Goal: Task Accomplishment & Management: Use online tool/utility

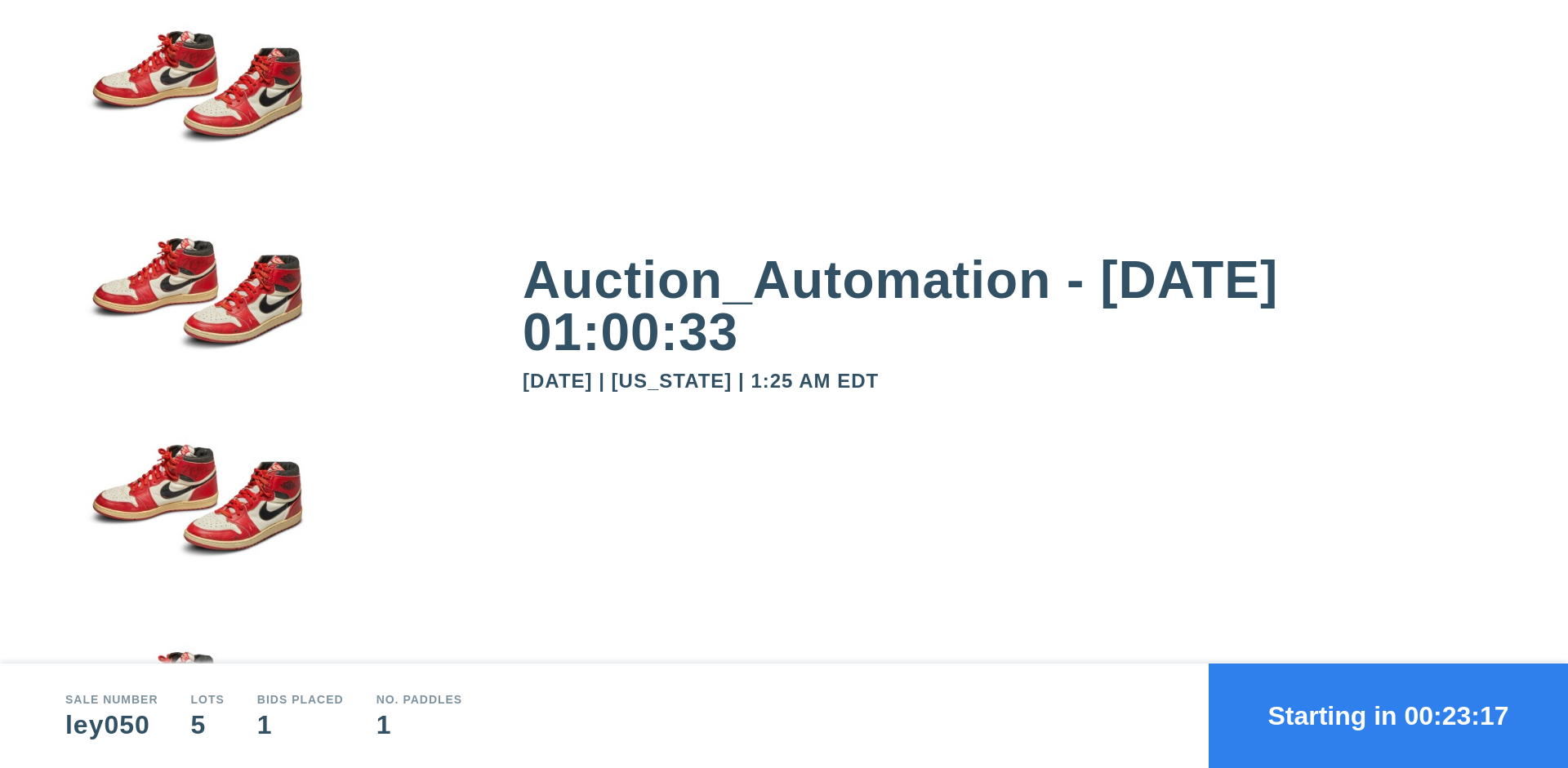
click at [1388, 716] on button "Starting in 00:23:17" at bounding box center [1387, 715] width 359 height 105
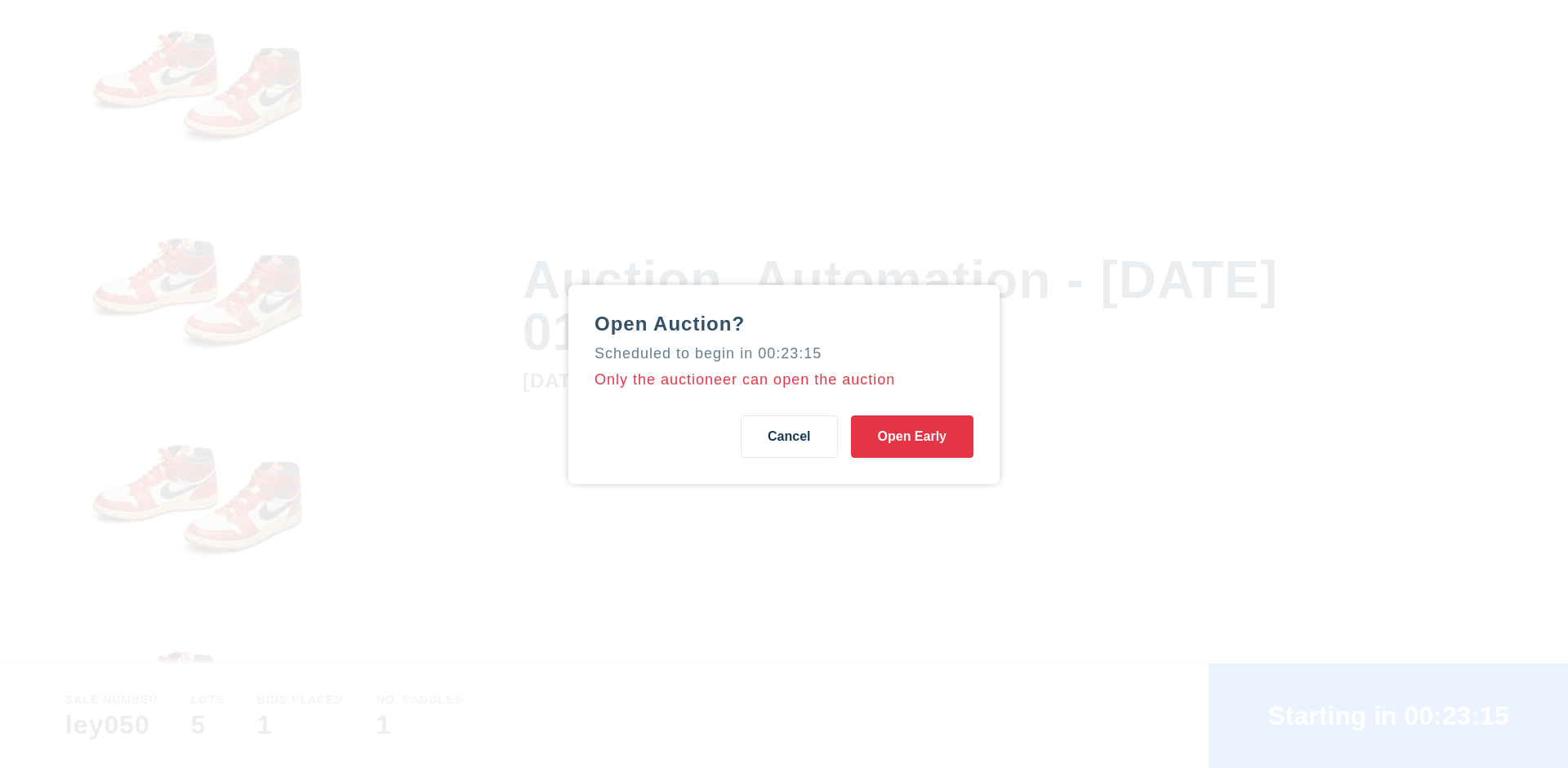
click at [912, 436] on button "Open Early" at bounding box center [912, 436] width 123 height 43
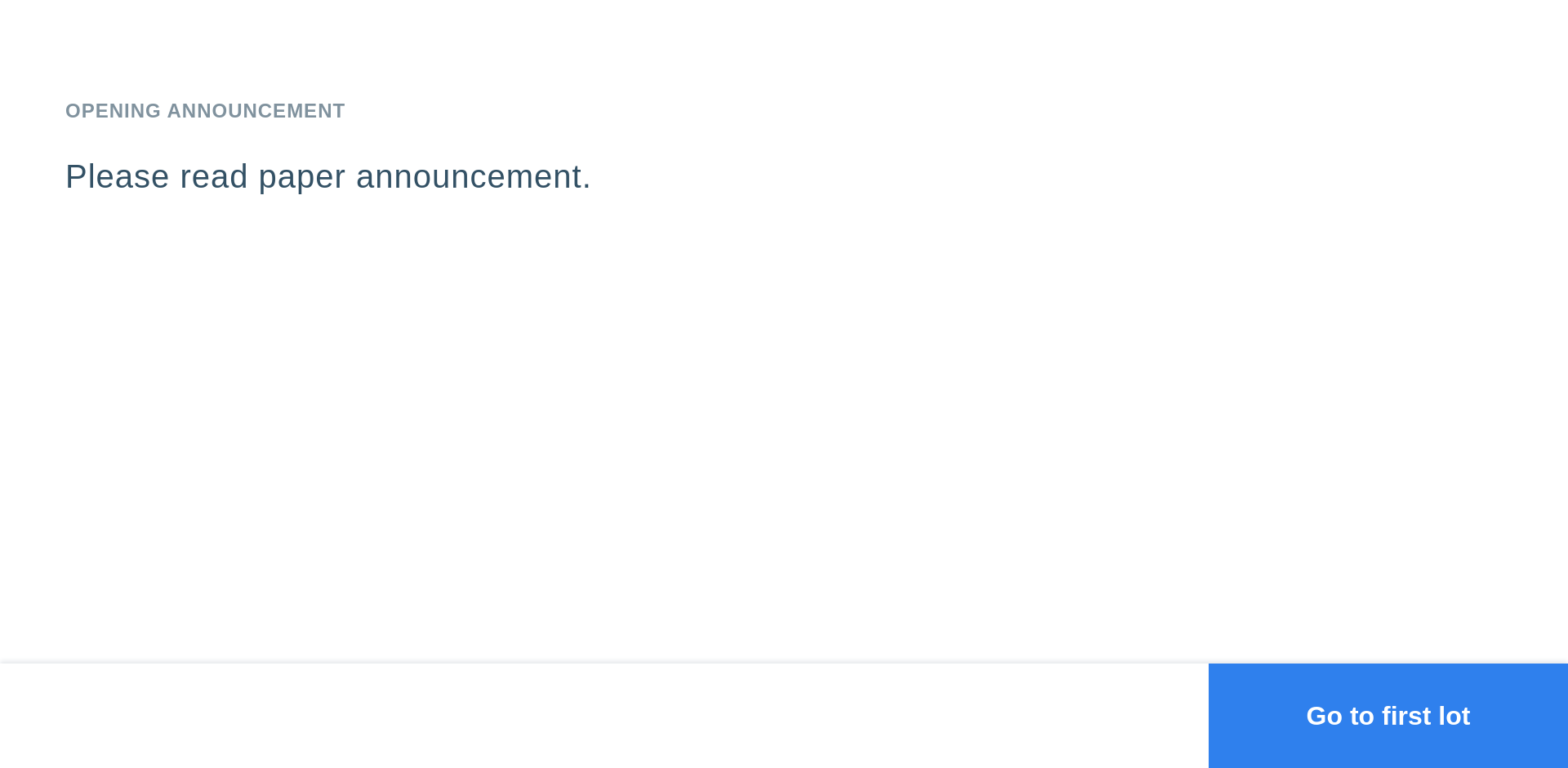
click at [1388, 716] on button "Go to first lot" at bounding box center [1387, 715] width 359 height 105
